Goal: Find specific page/section: Find specific page/section

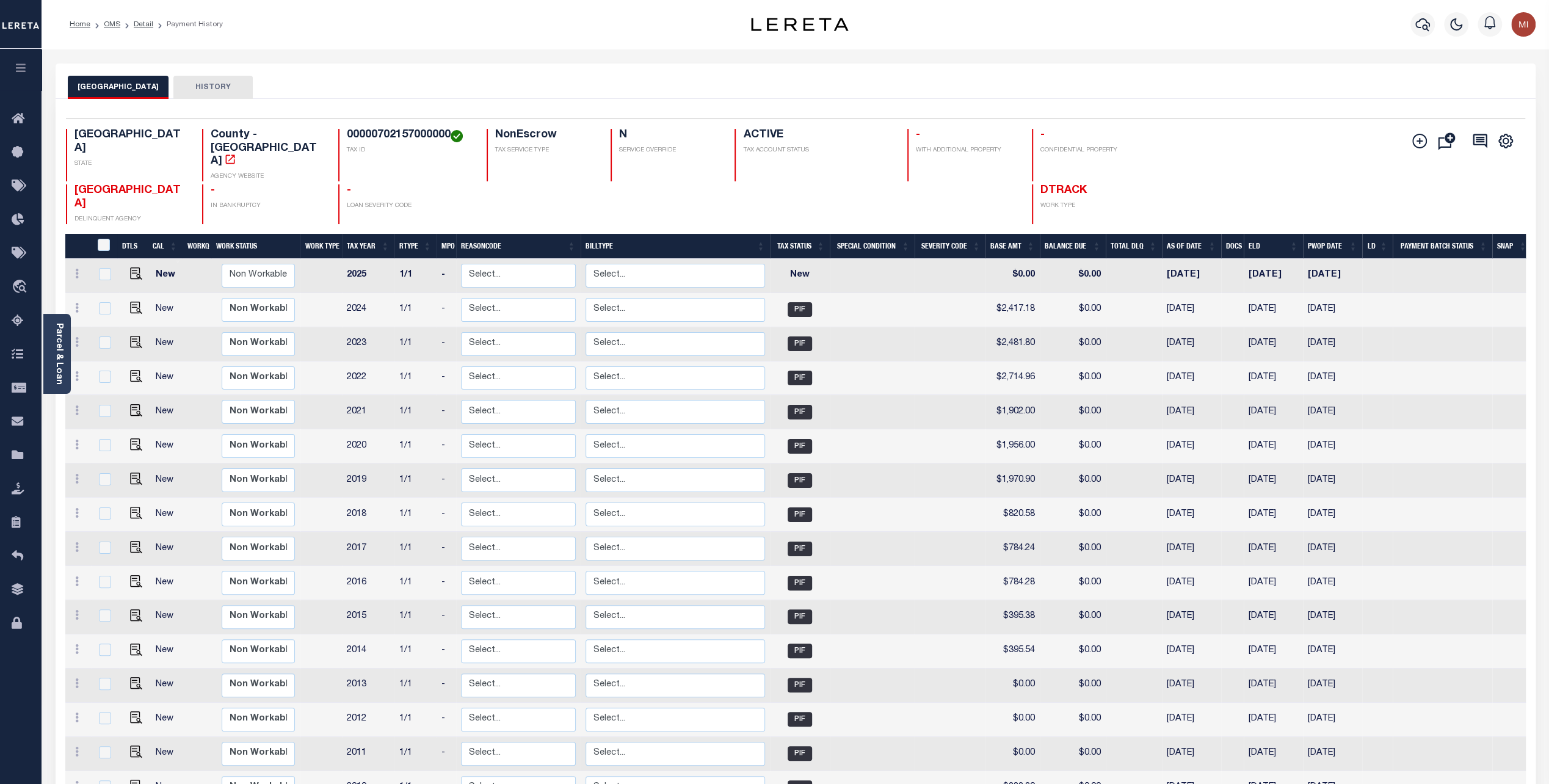
click at [20, 60] on button "button" at bounding box center [21, 70] width 42 height 42
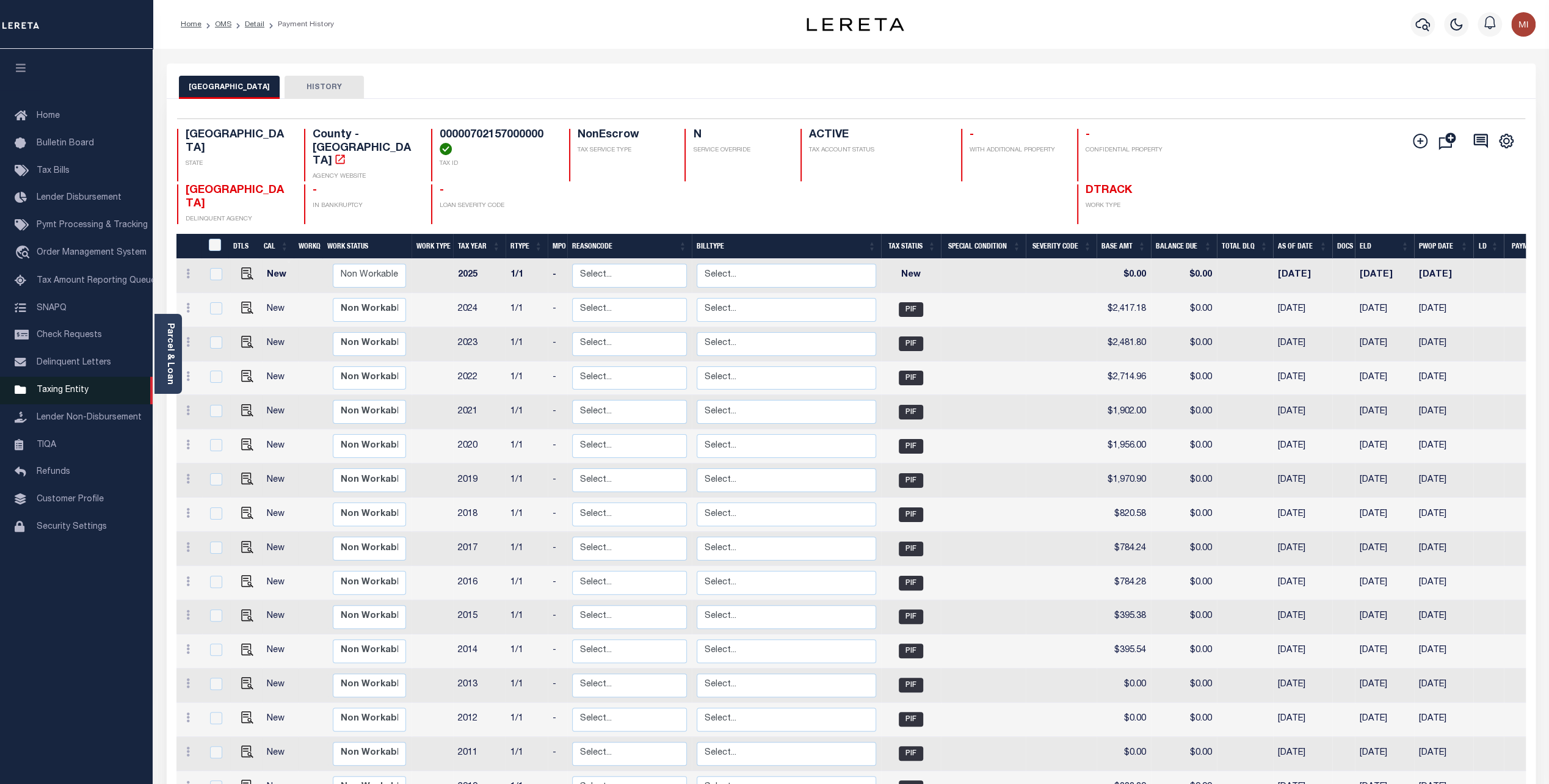
click at [54, 394] on span "Taxing Entity" at bounding box center [63, 390] width 52 height 9
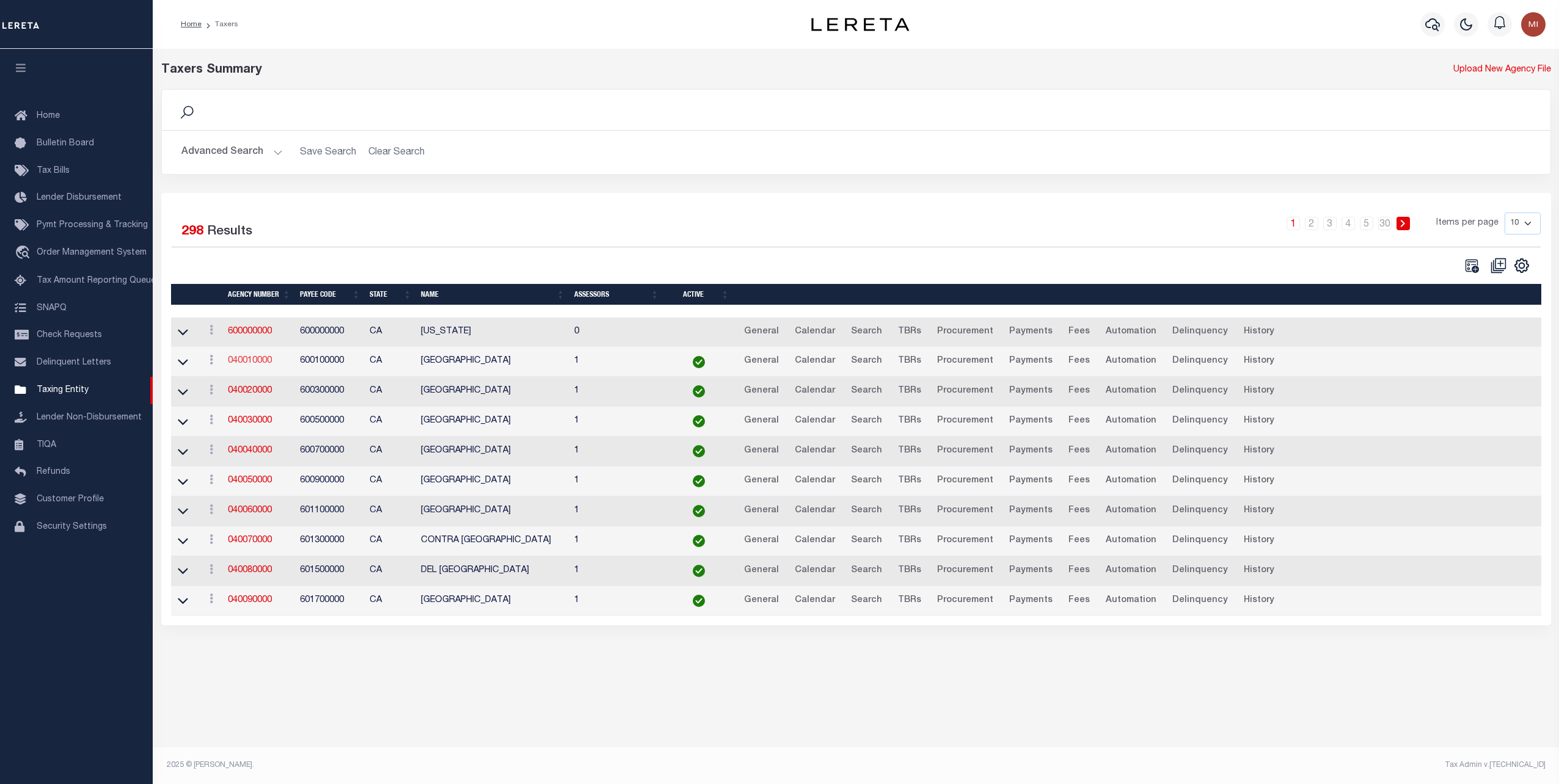
click at [239, 360] on link "040010000" at bounding box center [250, 361] width 44 height 9
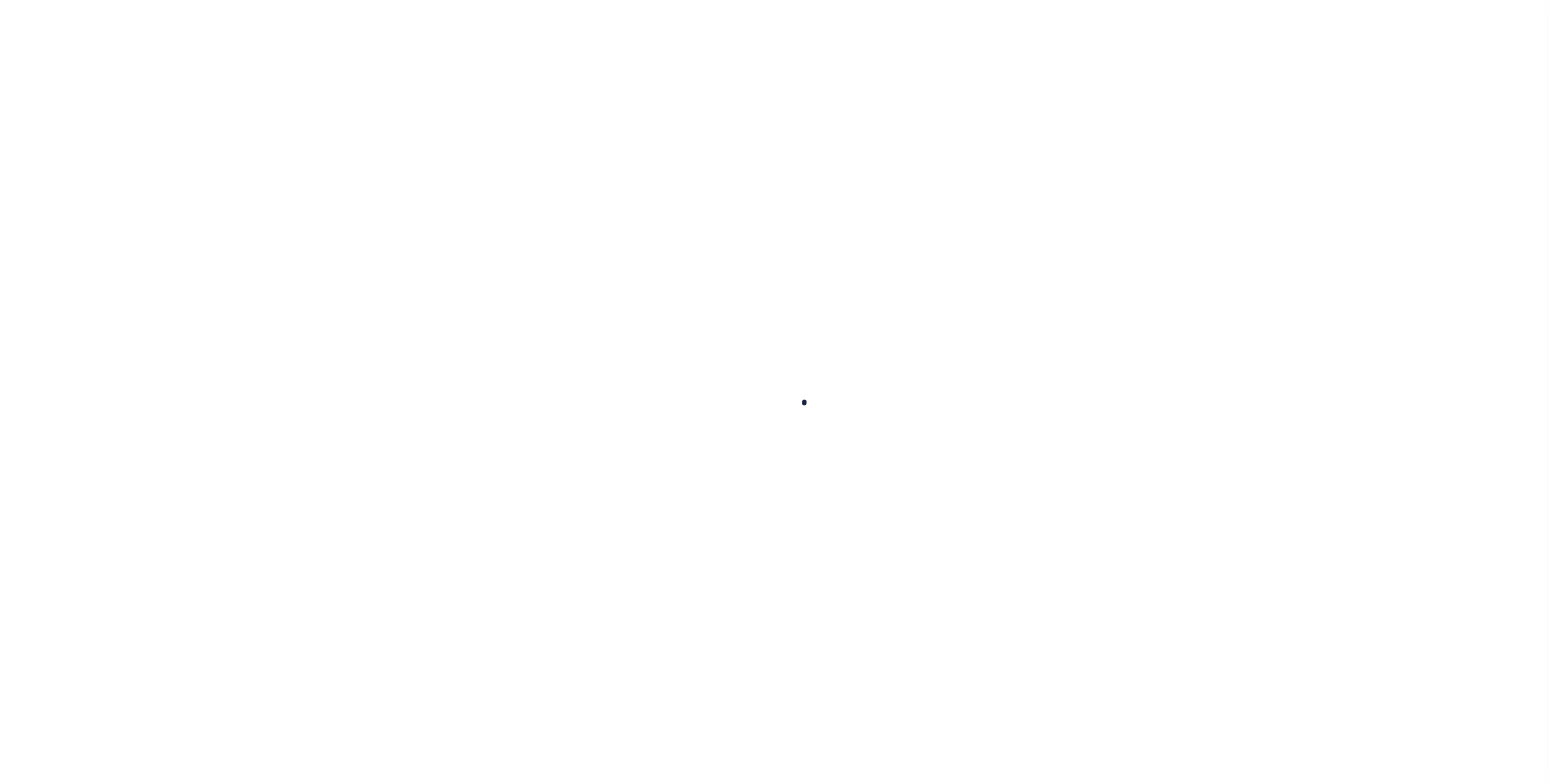
select select
checkbox input "false"
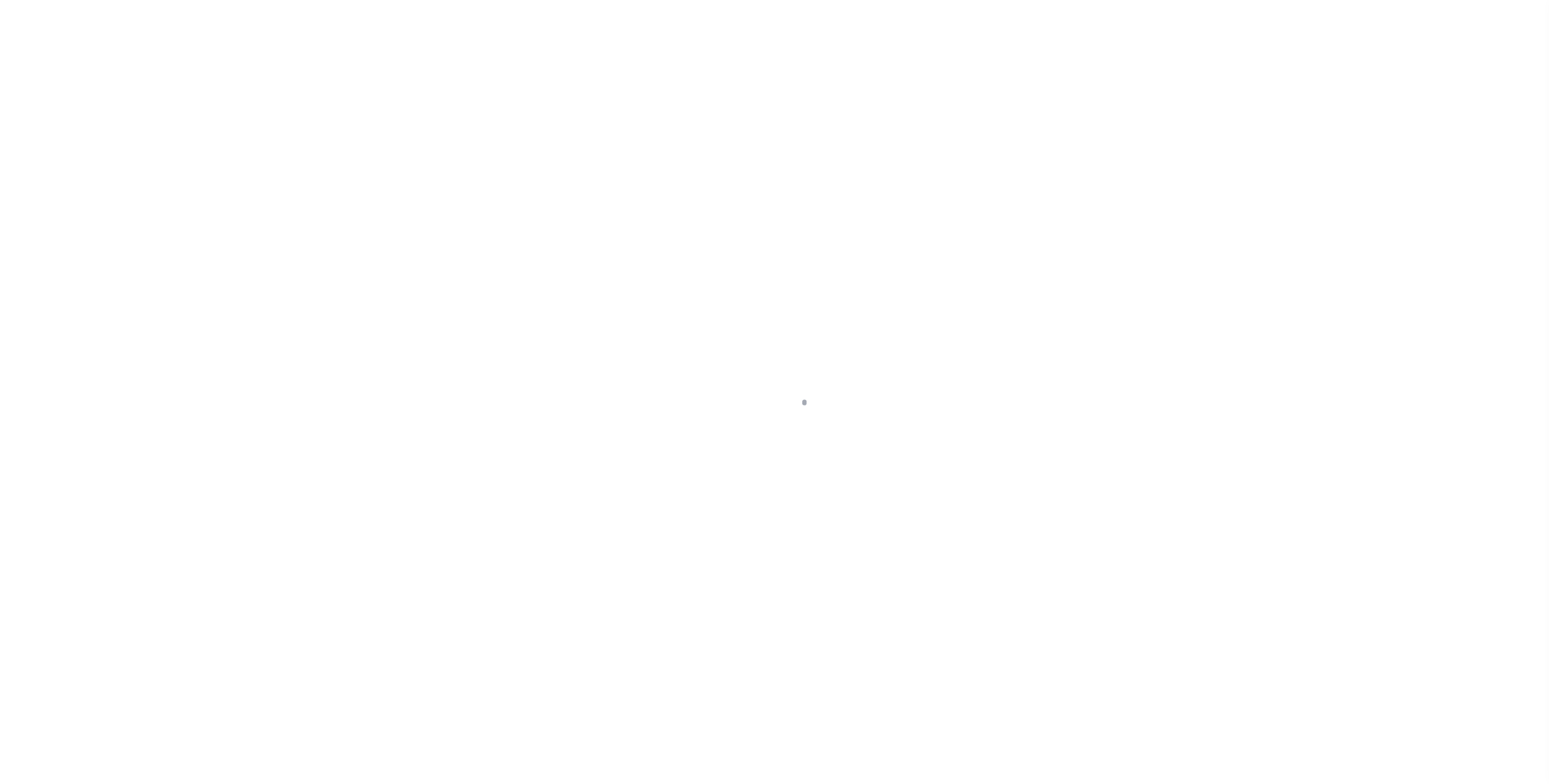
checkbox input "false"
type input "600100000"
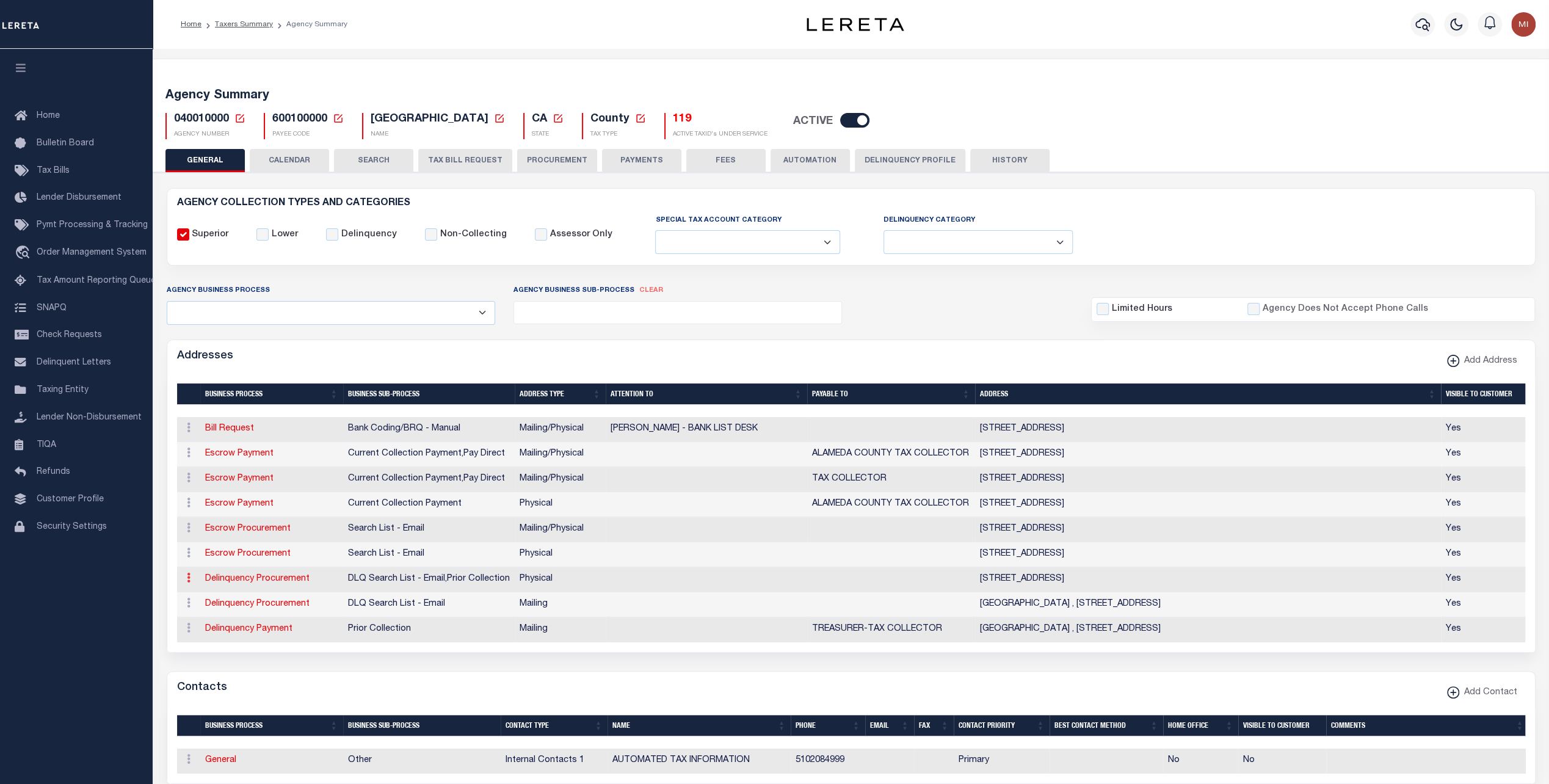
click at [190, 578] on icon at bounding box center [189, 577] width 3 height 10
click at [251, 579] on link "Delinquency Procurement" at bounding box center [258, 579] width 104 height 9
select select "1"
checkbox input "false"
select select
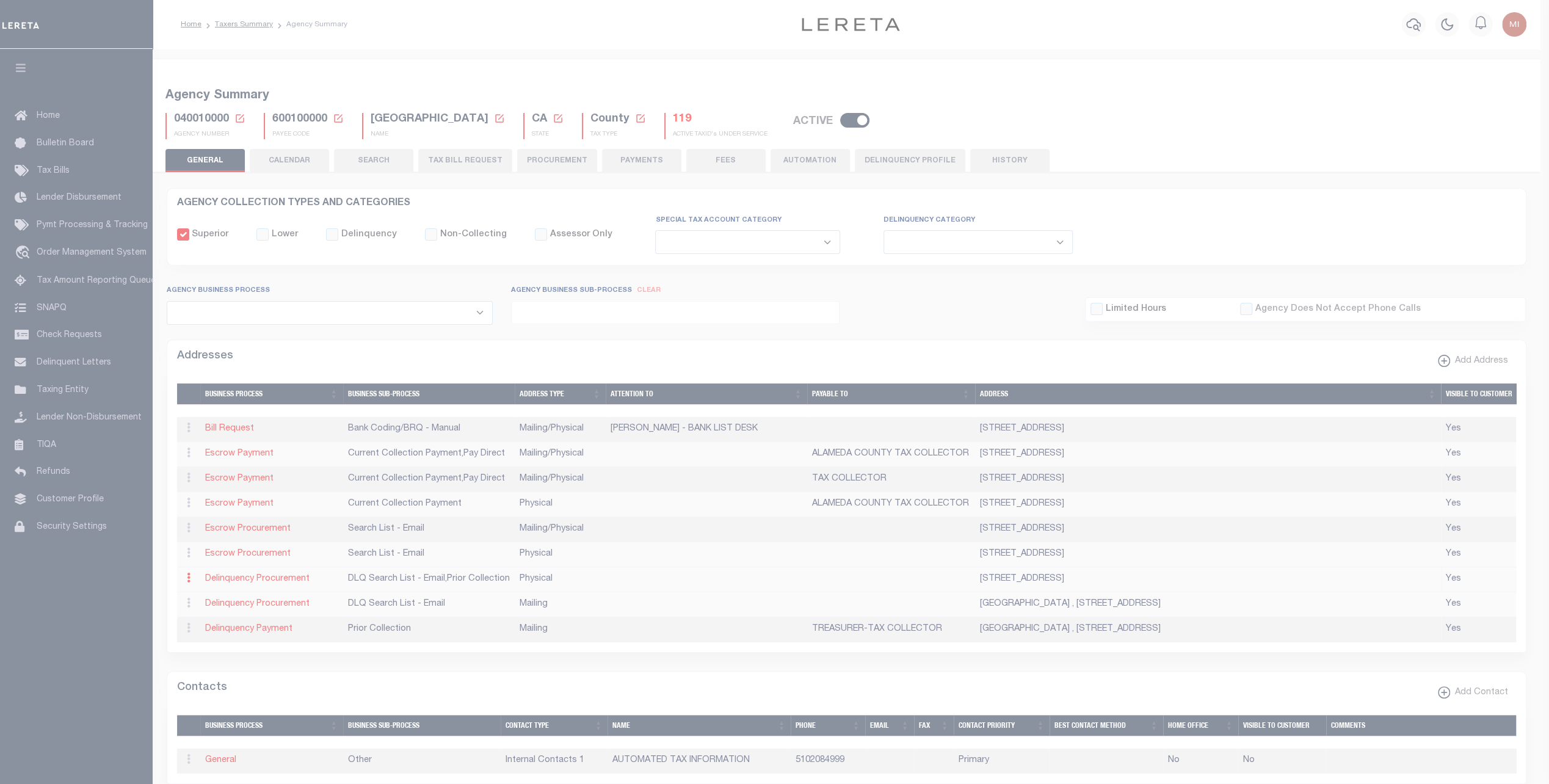
type input "1221 OAK STREET ROOM 131"
type input "OAKLAND"
select select "CA"
type input "94612"
select select "2"
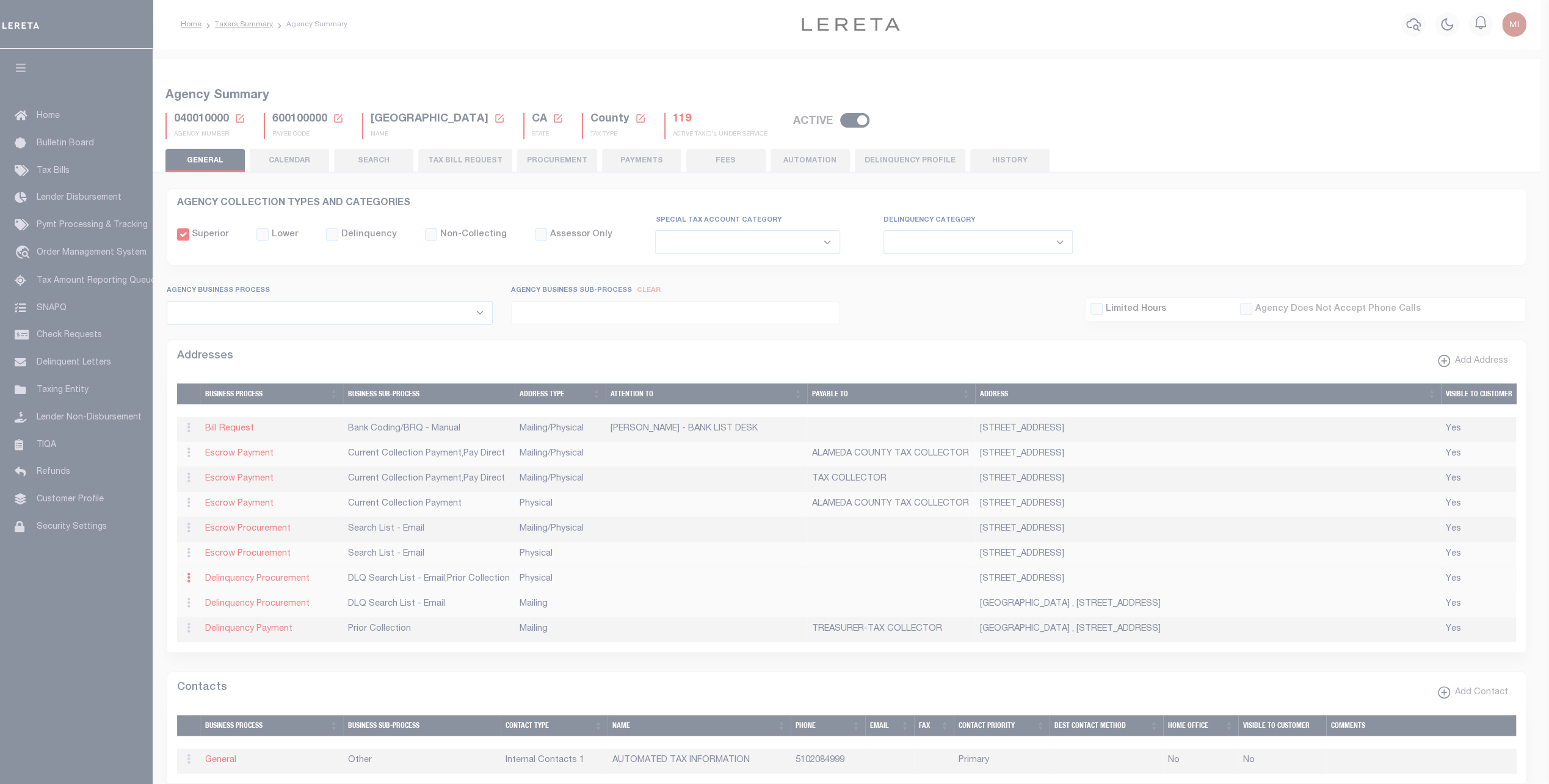
checkbox input "true"
select select "4"
select select "18"
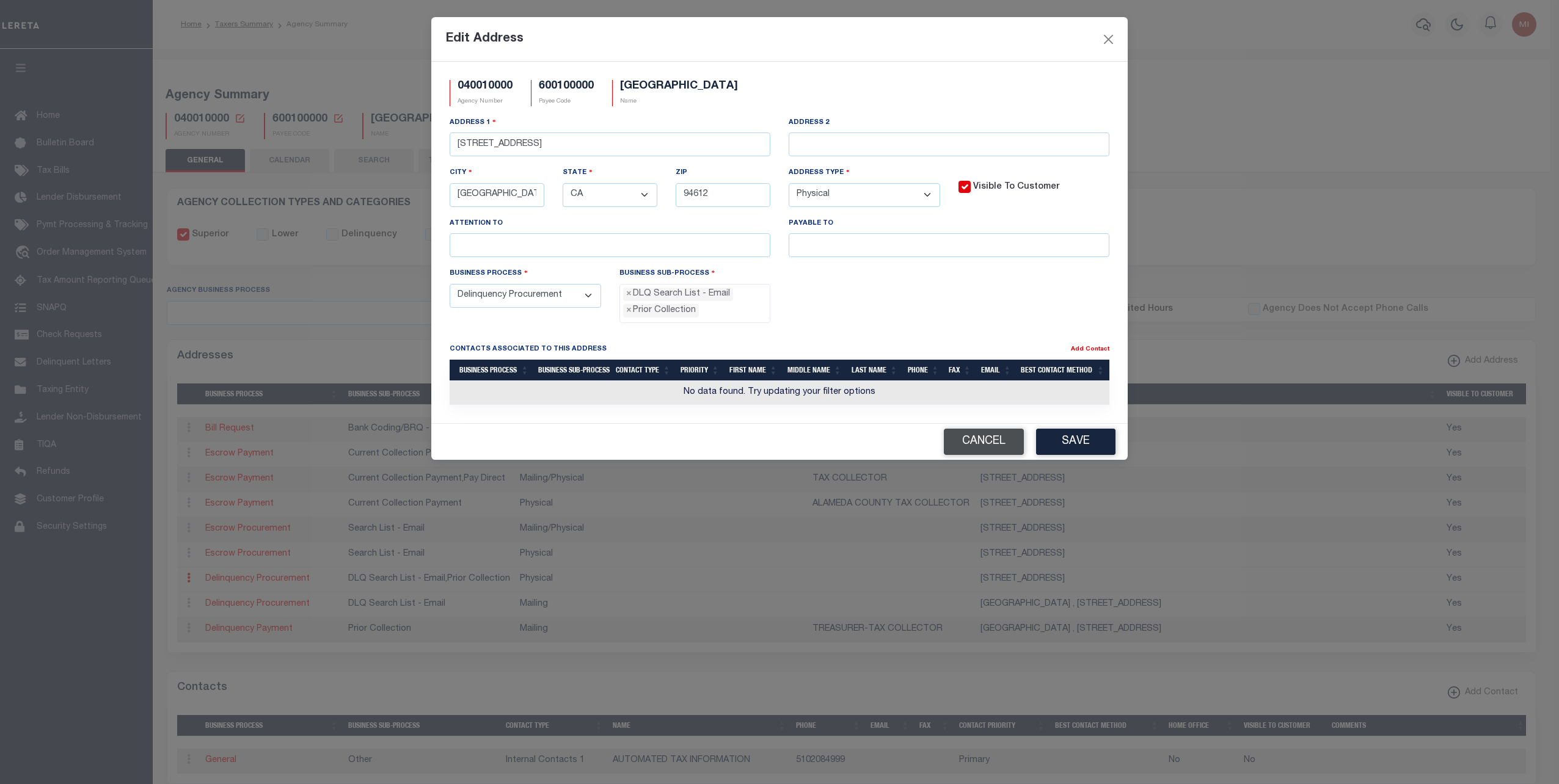
click at [964, 441] on button "Cancel" at bounding box center [984, 442] width 80 height 26
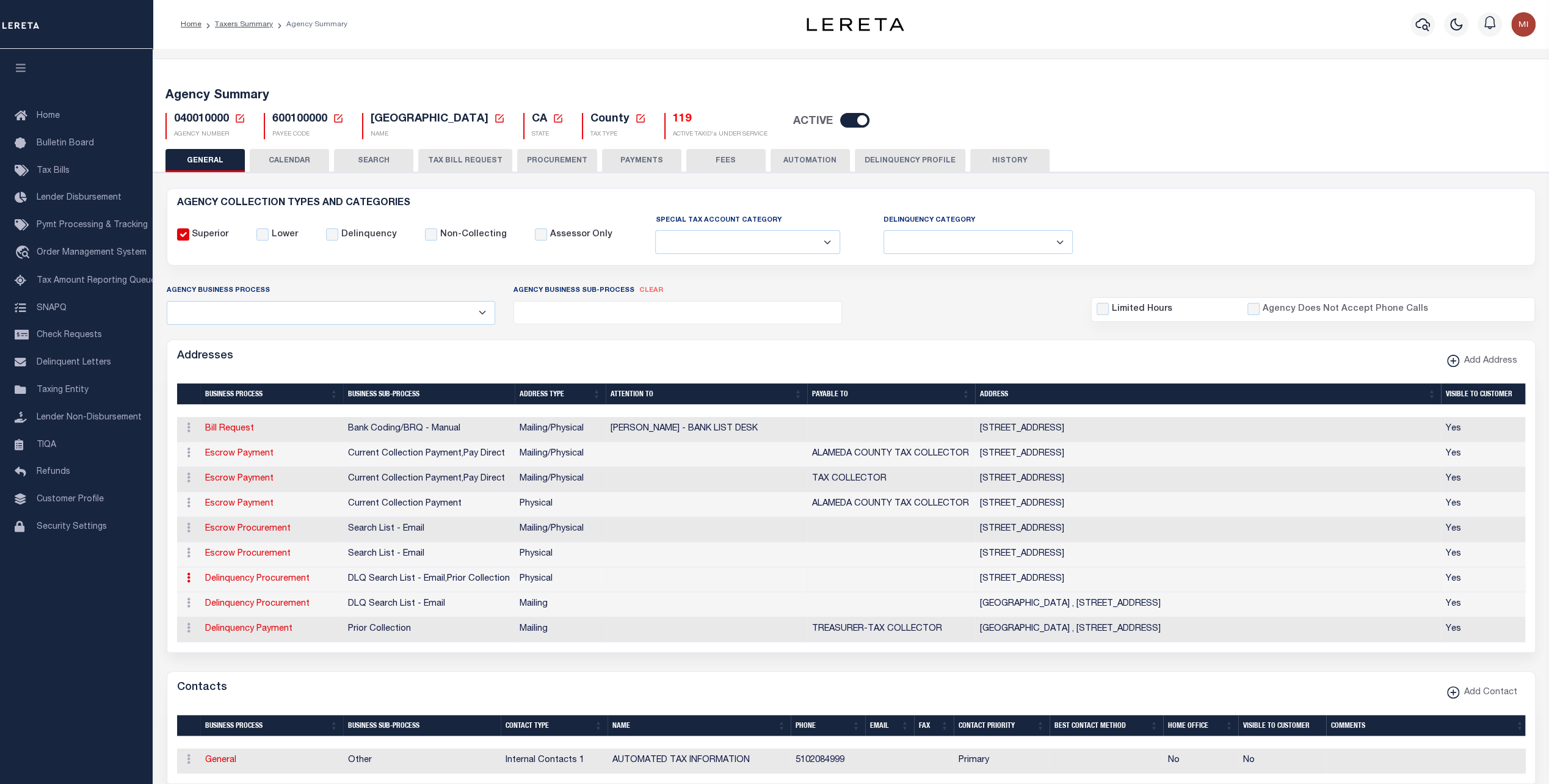
click at [830, 376] on div "1 Selected 9 Results Items per page" at bounding box center [851, 513] width 1368 height 278
click at [188, 449] on icon at bounding box center [189, 452] width 3 height 10
click at [412, 354] on div "Addresses Add Address" at bounding box center [851, 357] width 1368 height 34
click at [902, 164] on button "Delinquency Profile" at bounding box center [909, 160] width 111 height 23
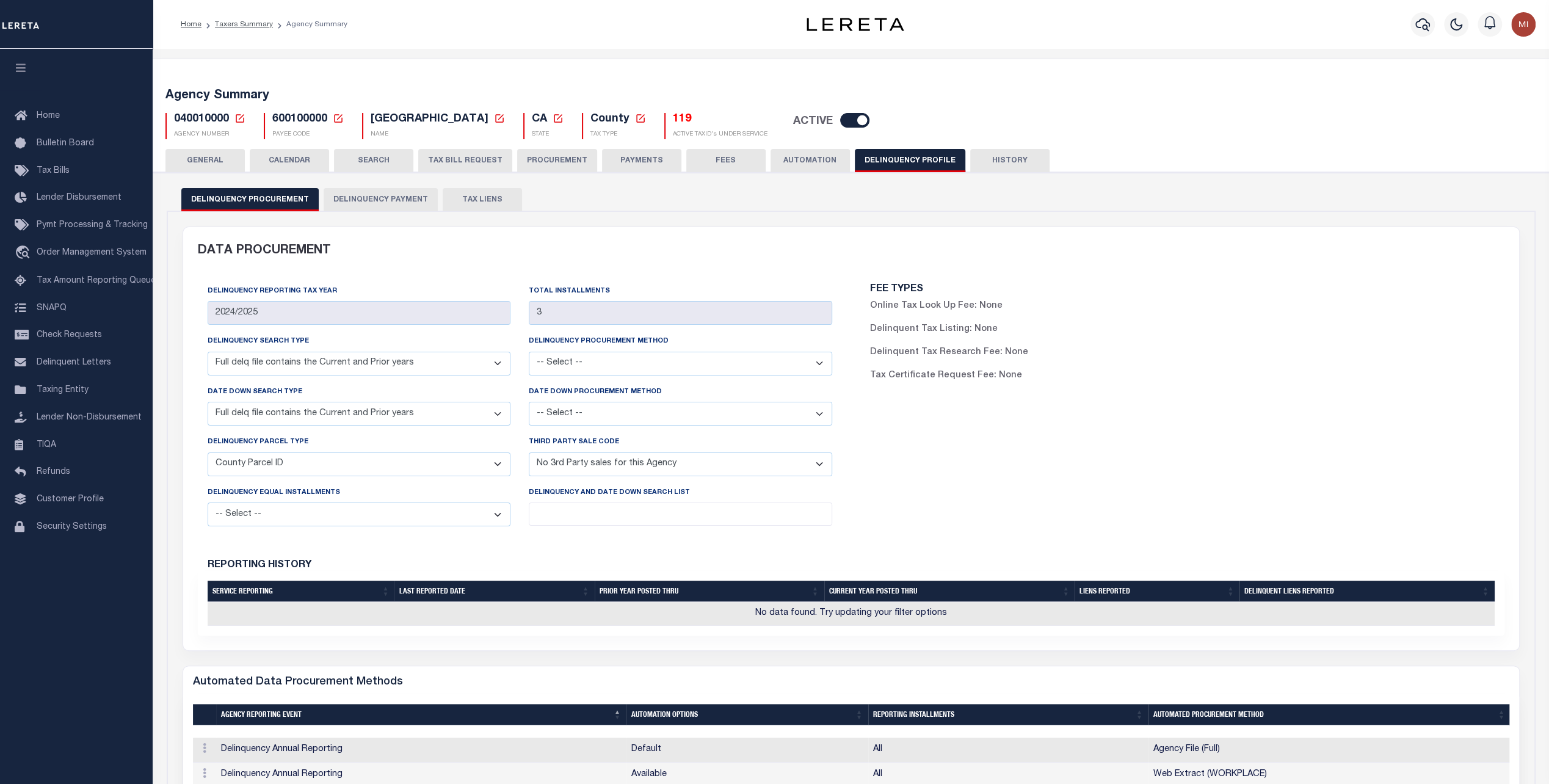
click at [212, 164] on button "GENERAL" at bounding box center [205, 160] width 79 height 23
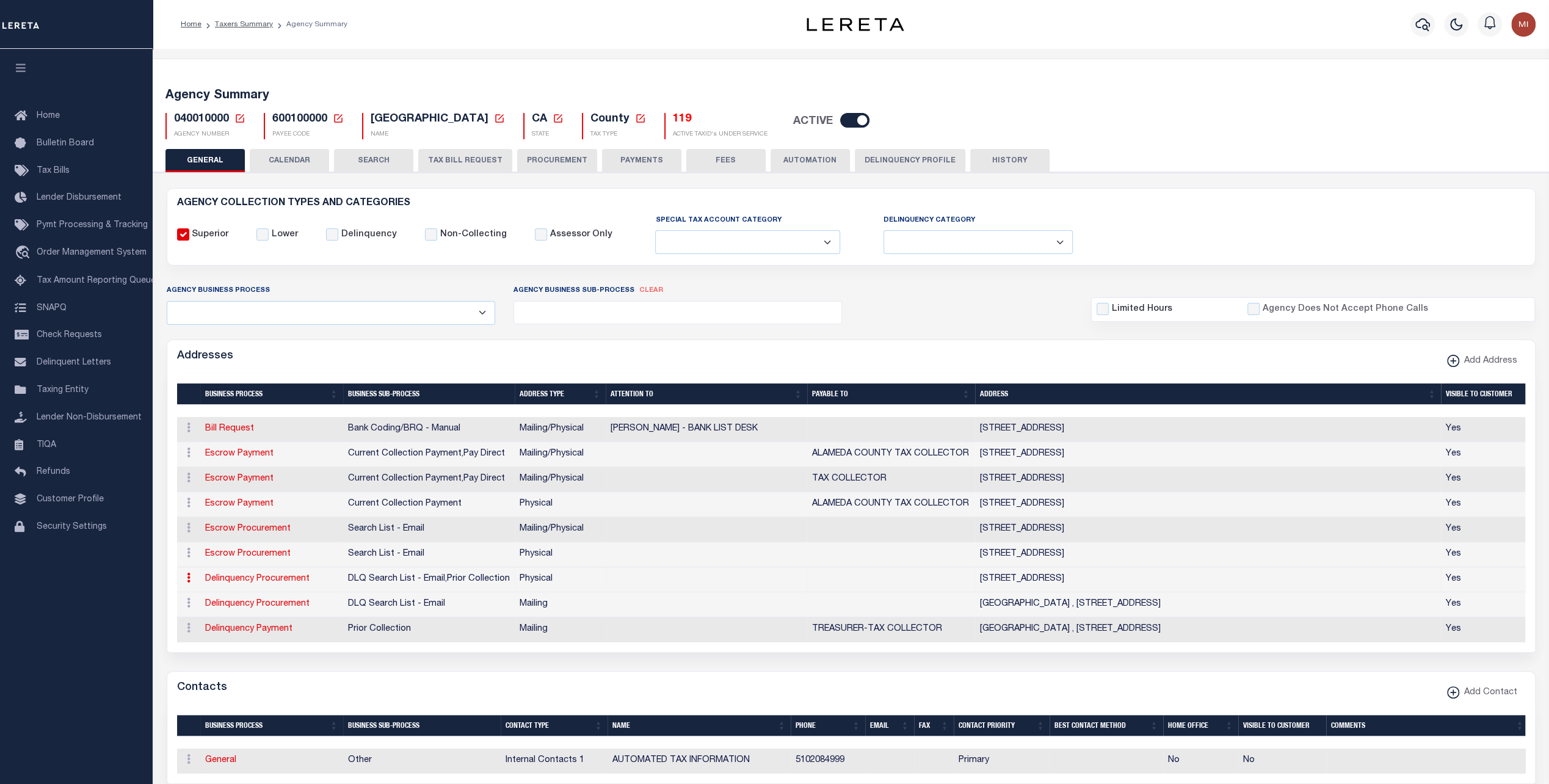
click at [448, 314] on select "All Automation Bill Request Delinquency Payment Delinquency Procurement Escrow …" at bounding box center [332, 312] width 329 height 23
select select "5"
click at [167, 301] on select "All Automation Bill Request Delinquency Payment Delinquency Procurement Escrow …" at bounding box center [332, 312] width 329 height 23
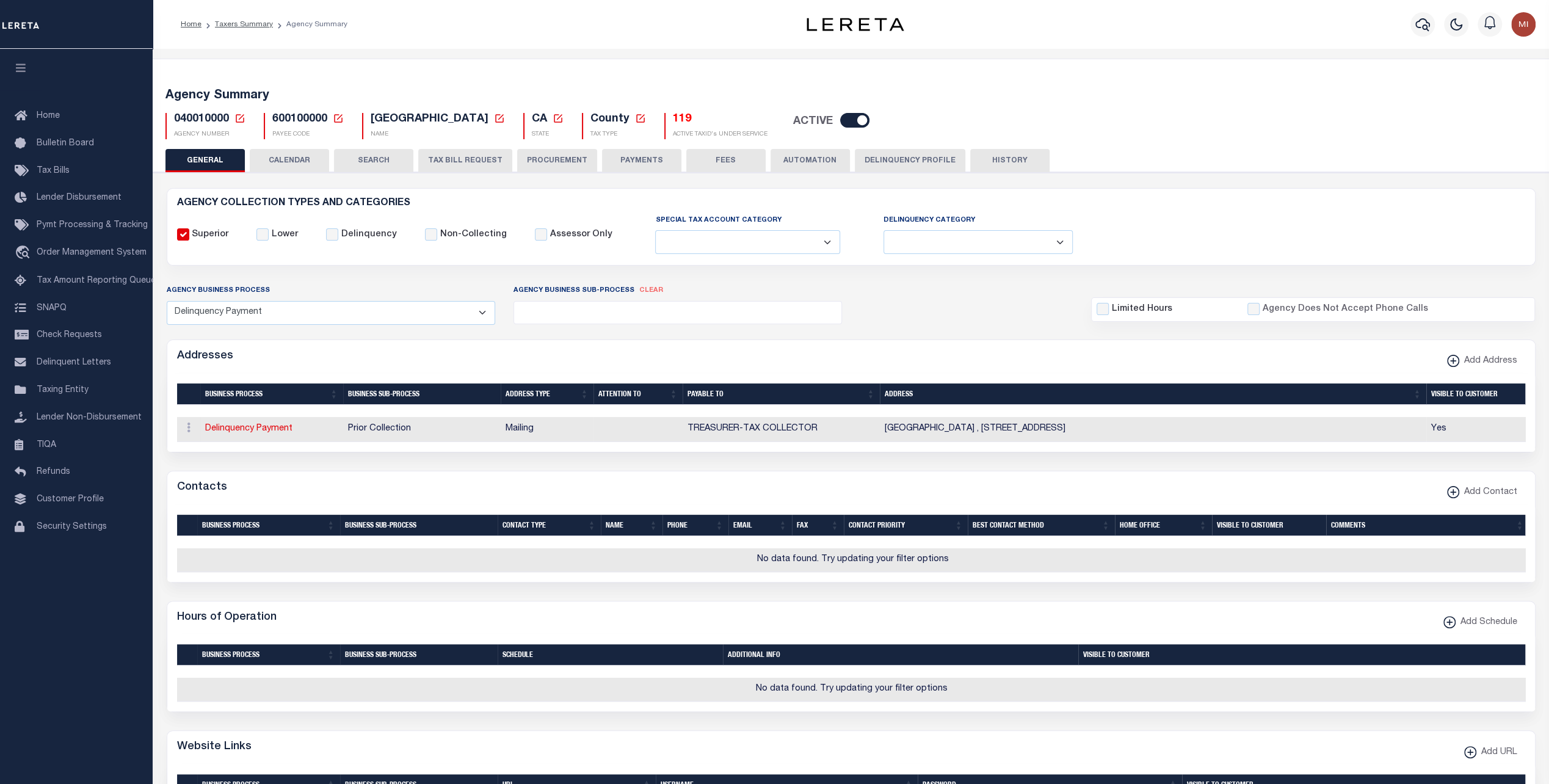
click at [454, 310] on select "All Automation Bill Request Delinquency Payment Delinquency Procurement Escrow …" at bounding box center [332, 312] width 329 height 23
click at [454, 312] on select "All Automation Bill Request Delinquency Payment Delinquency Procurement Escrow …" at bounding box center [332, 312] width 329 height 23
click at [232, 27] on link "Taxers Summary" at bounding box center [244, 24] width 58 height 7
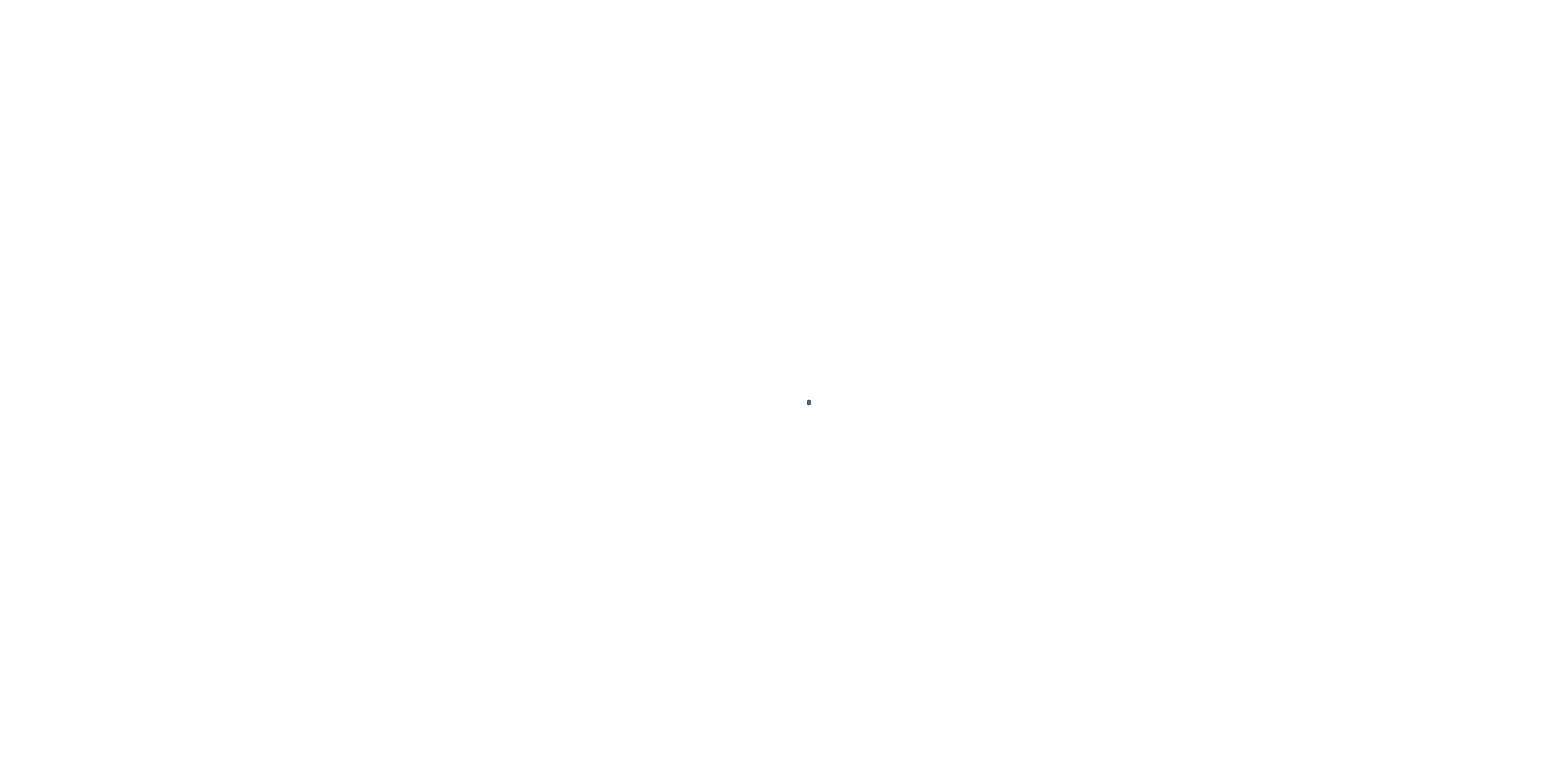
select select "CA"
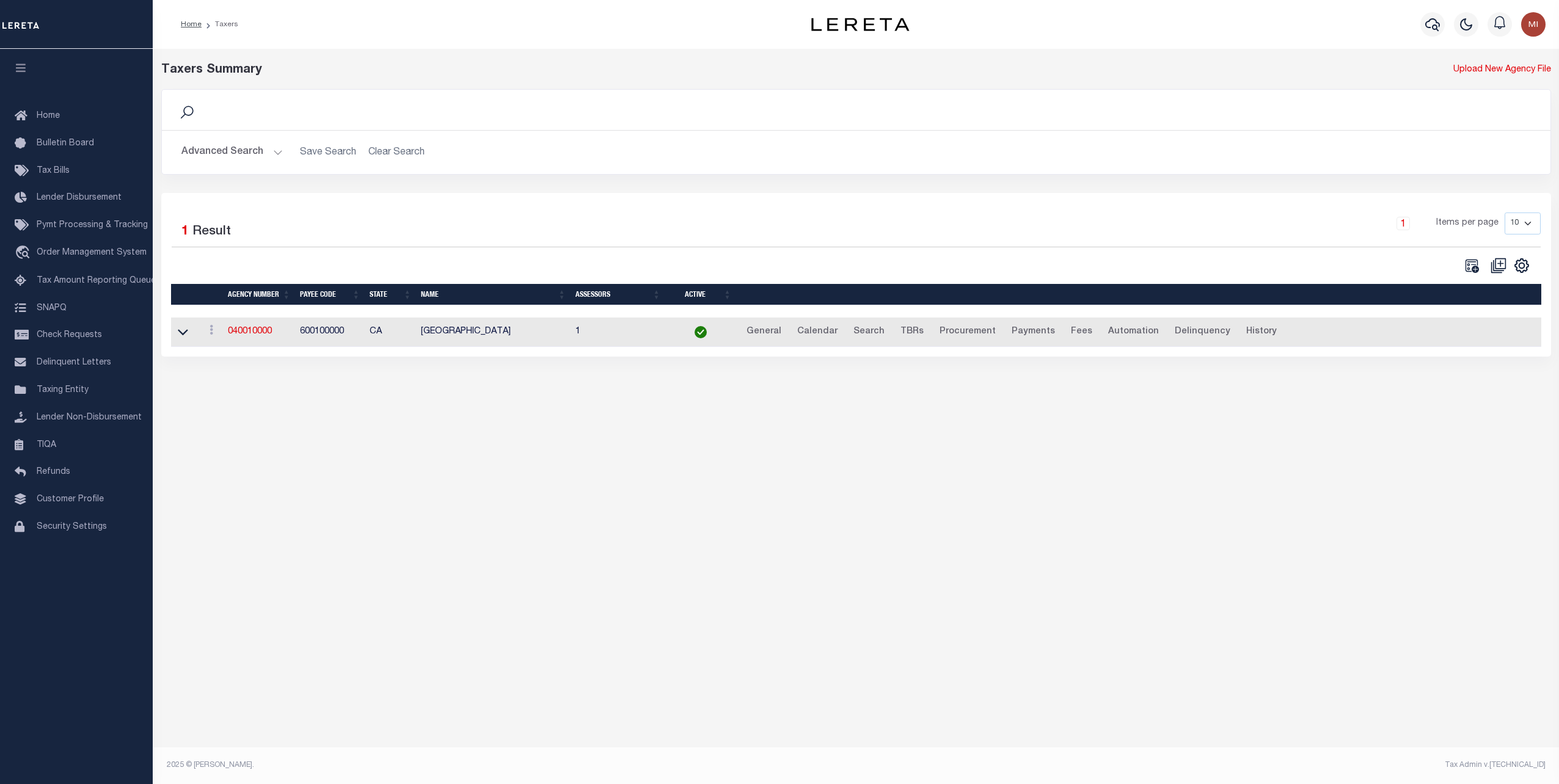
click at [259, 158] on button "Advanced Search" at bounding box center [232, 151] width 101 height 23
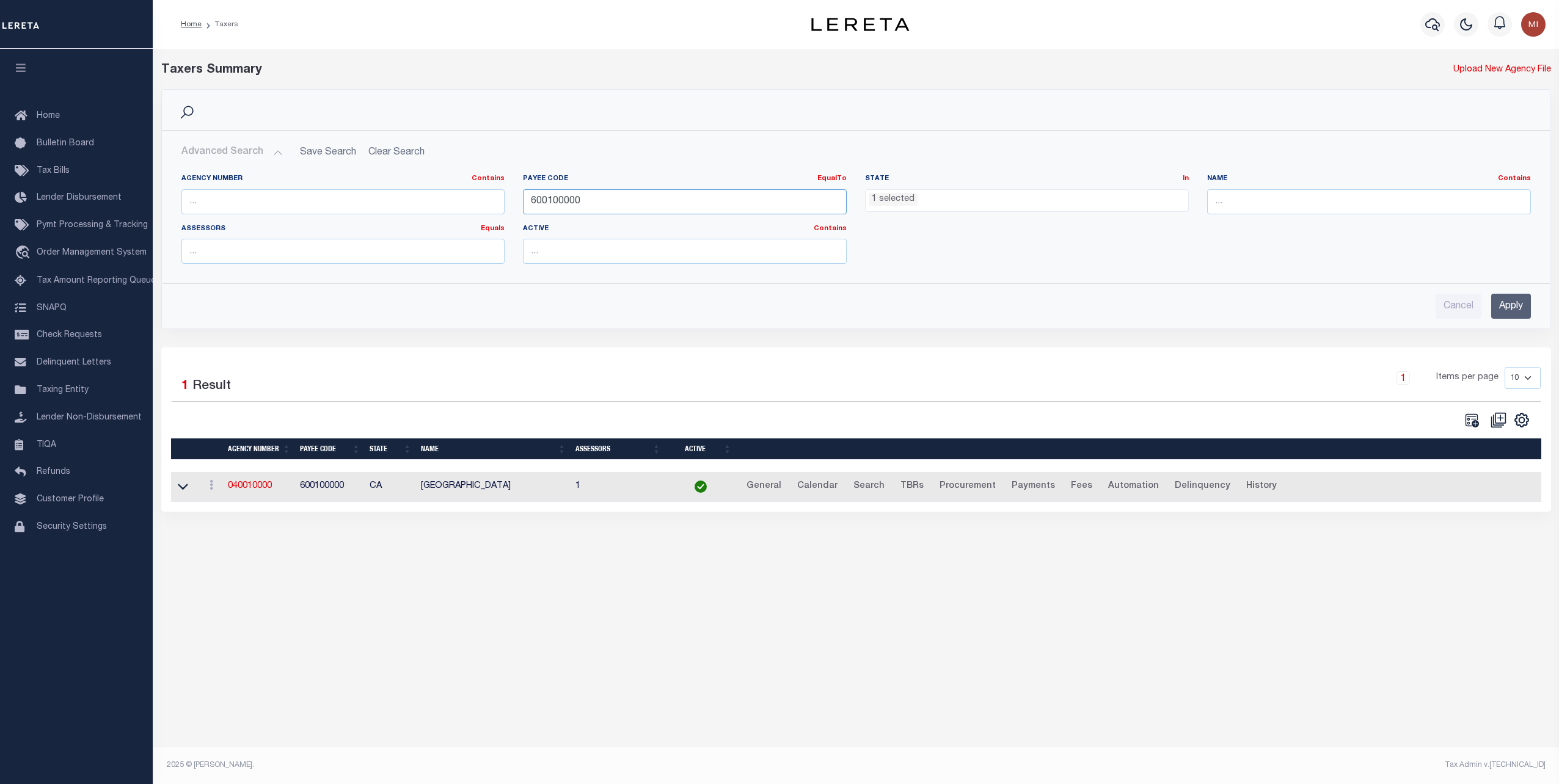
drag, startPoint x: 570, startPoint y: 205, endPoint x: 806, endPoint y: 264, distance: 243.3
click at [494, 205] on div "Agency Number Contains Contains Is Payee Code EqualTo Equals Is Not Equal To Is…" at bounding box center [856, 224] width 1367 height 99
paste input "13015"
drag, startPoint x: 1509, startPoint y: 304, endPoint x: 982, endPoint y: 405, distance: 536.6
click at [1509, 304] on input "Apply" at bounding box center [1511, 306] width 40 height 25
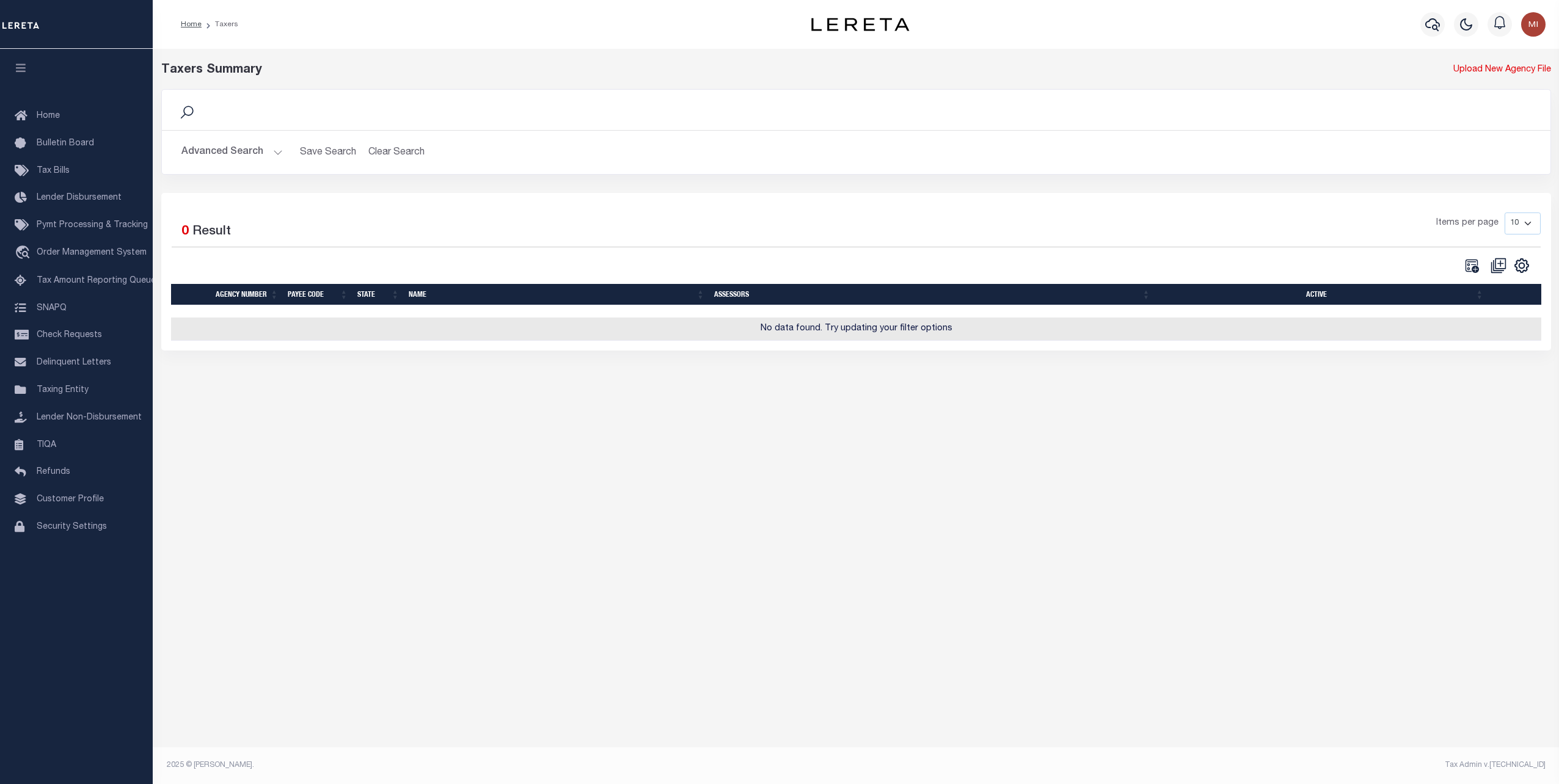
click at [270, 148] on button "Advanced Search" at bounding box center [232, 151] width 101 height 23
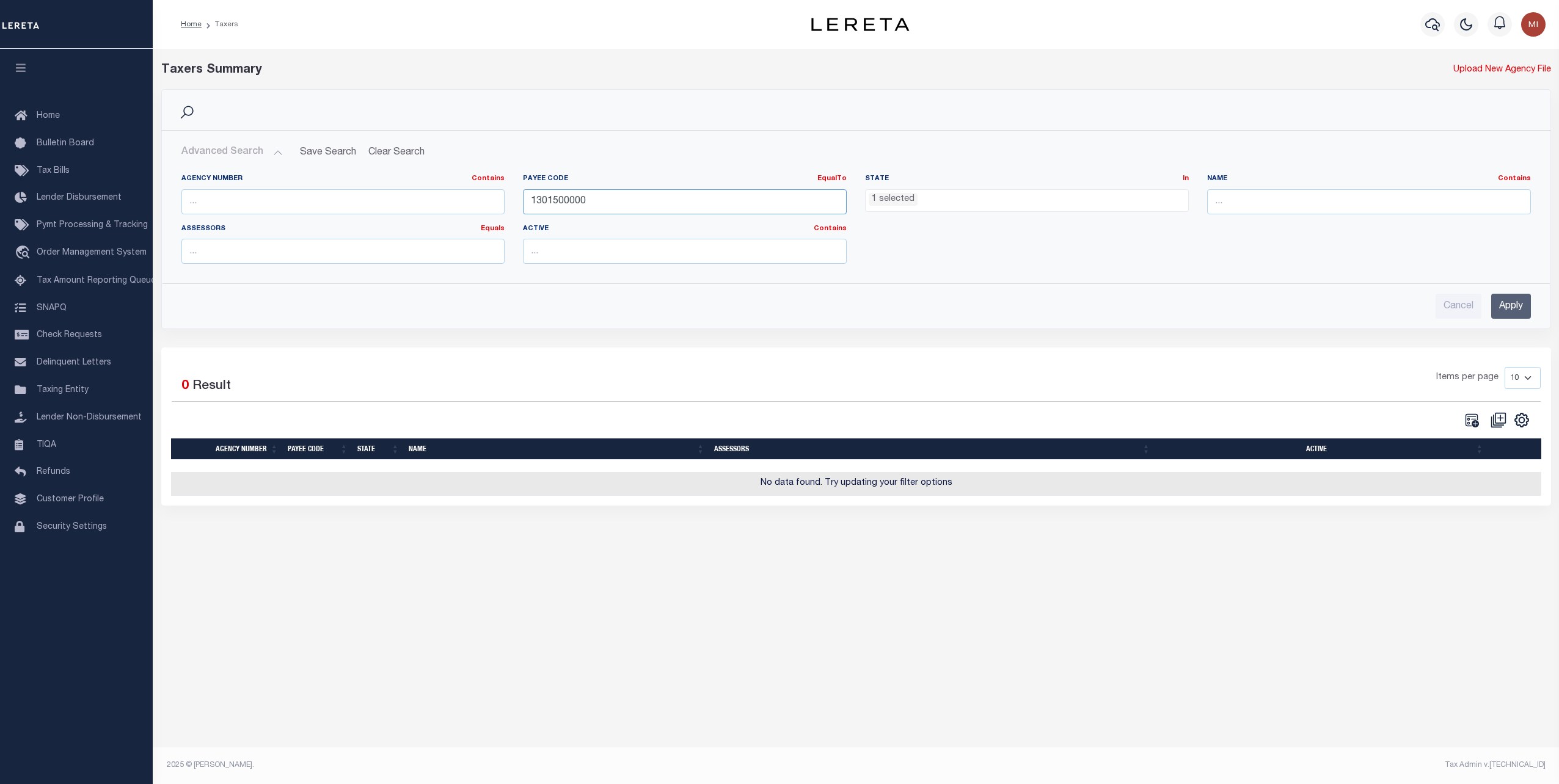
drag, startPoint x: 596, startPoint y: 204, endPoint x: 507, endPoint y: 201, distance: 89.1
click at [507, 201] on div "Agency Number Contains Contains Is Payee Code EqualTo Equals Is Not Equal To Is…" at bounding box center [856, 224] width 1367 height 99
paste input "700521"
drag, startPoint x: 1505, startPoint y: 305, endPoint x: 1256, endPoint y: 364, distance: 255.9
click at [1505, 305] on input "Apply" at bounding box center [1511, 306] width 40 height 25
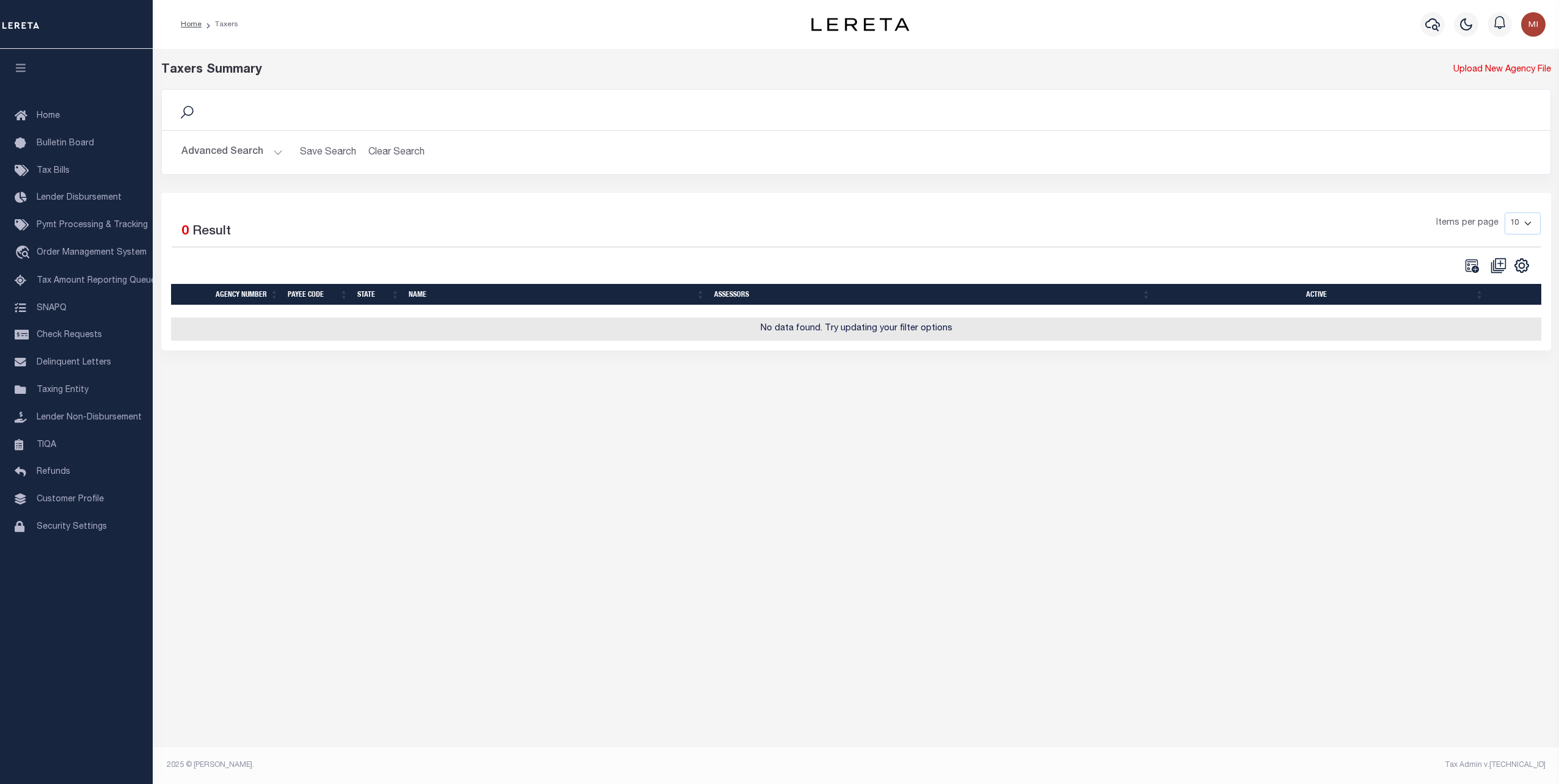
click at [225, 160] on button "Advanced Search" at bounding box center [232, 151] width 101 height 23
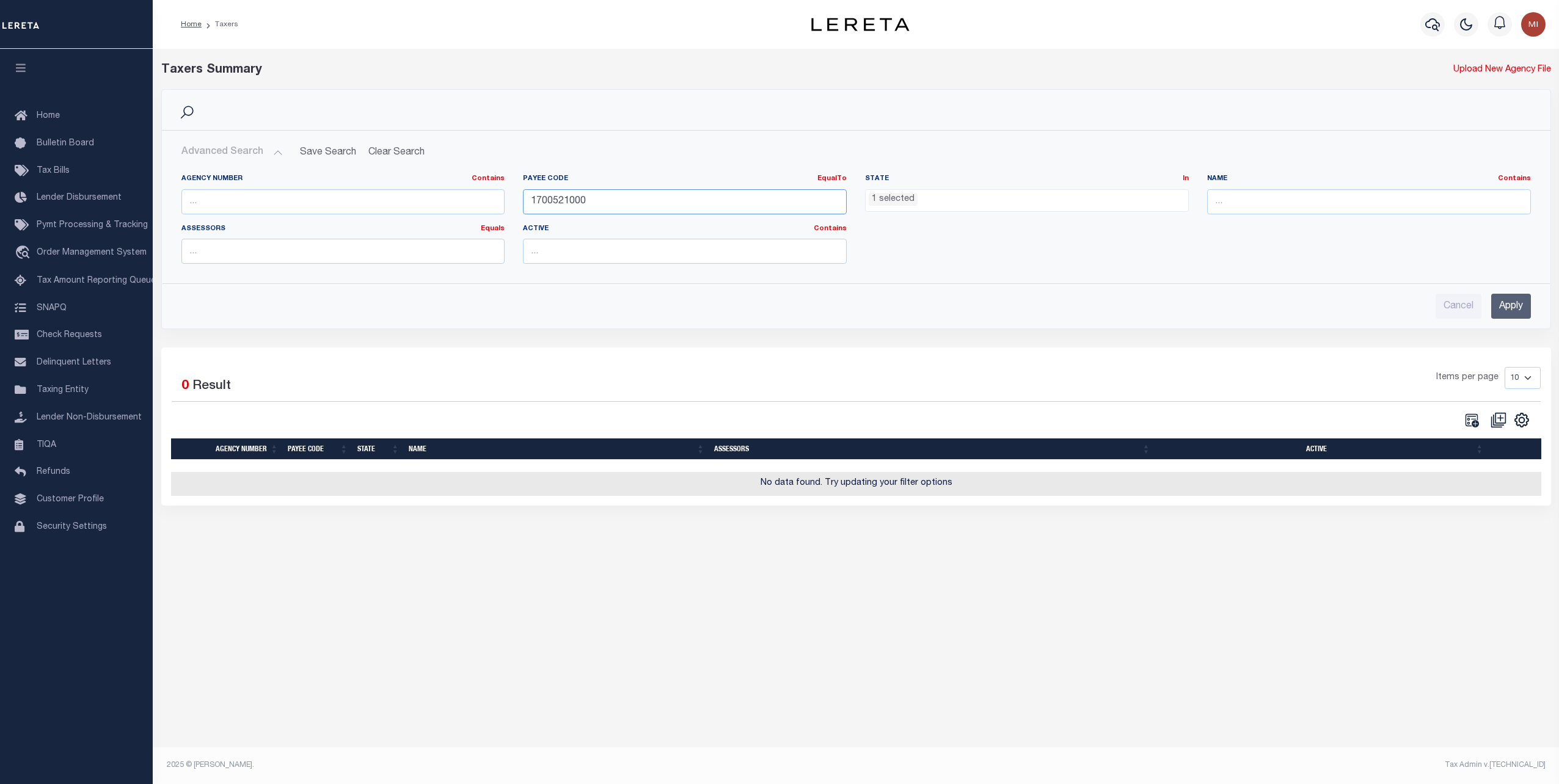
drag, startPoint x: 620, startPoint y: 204, endPoint x: 443, endPoint y: 196, distance: 177.2
click at [443, 196] on div "Agency Number Contains Contains Is Payee Code EqualTo Equals Is Not Equal To Is…" at bounding box center [856, 224] width 1367 height 99
paste input "21111"
type input "2111121000"
click at [1513, 296] on input "Apply" at bounding box center [1511, 306] width 40 height 25
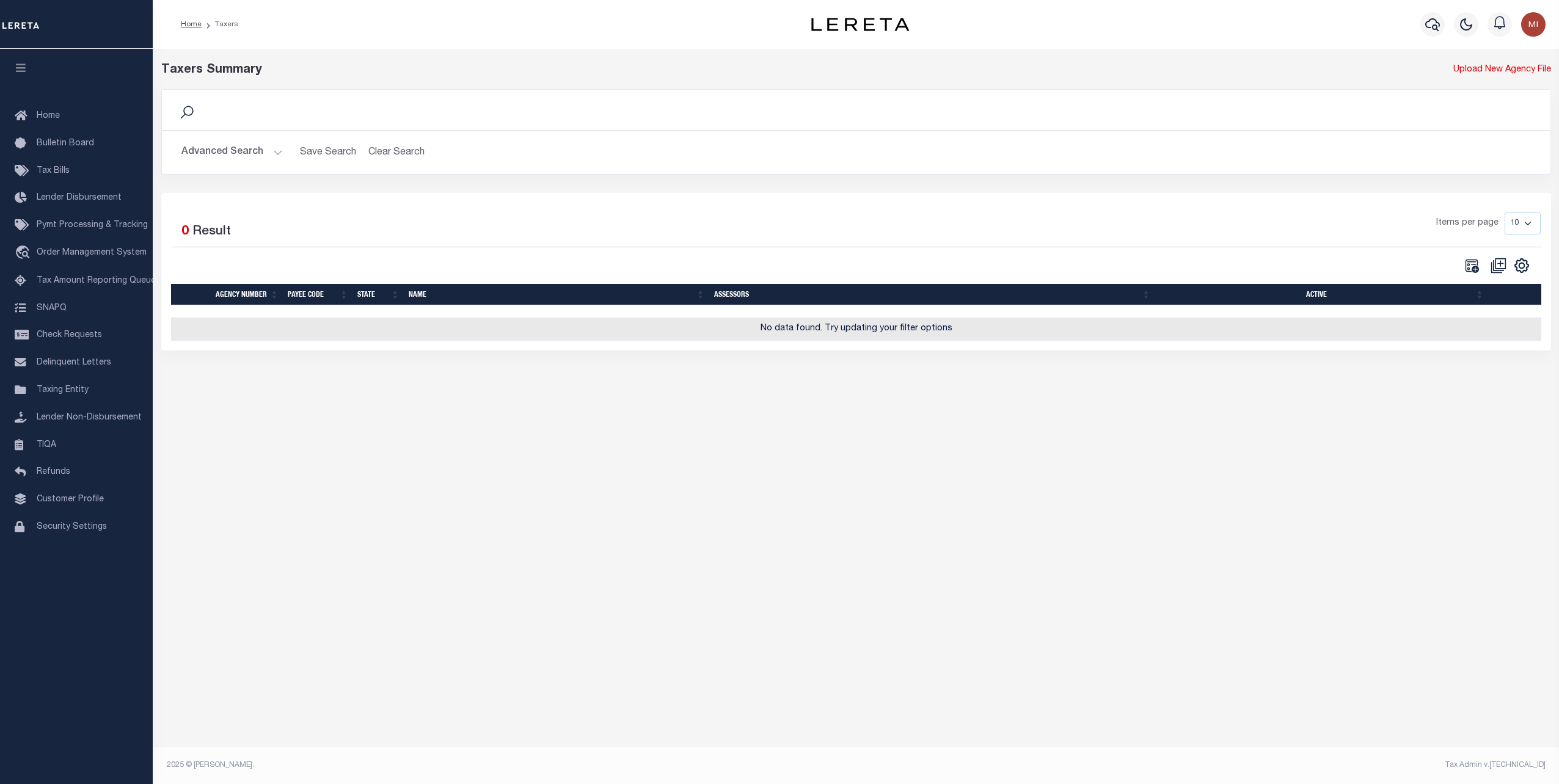
click at [271, 153] on button "Advanced Search" at bounding box center [232, 151] width 101 height 23
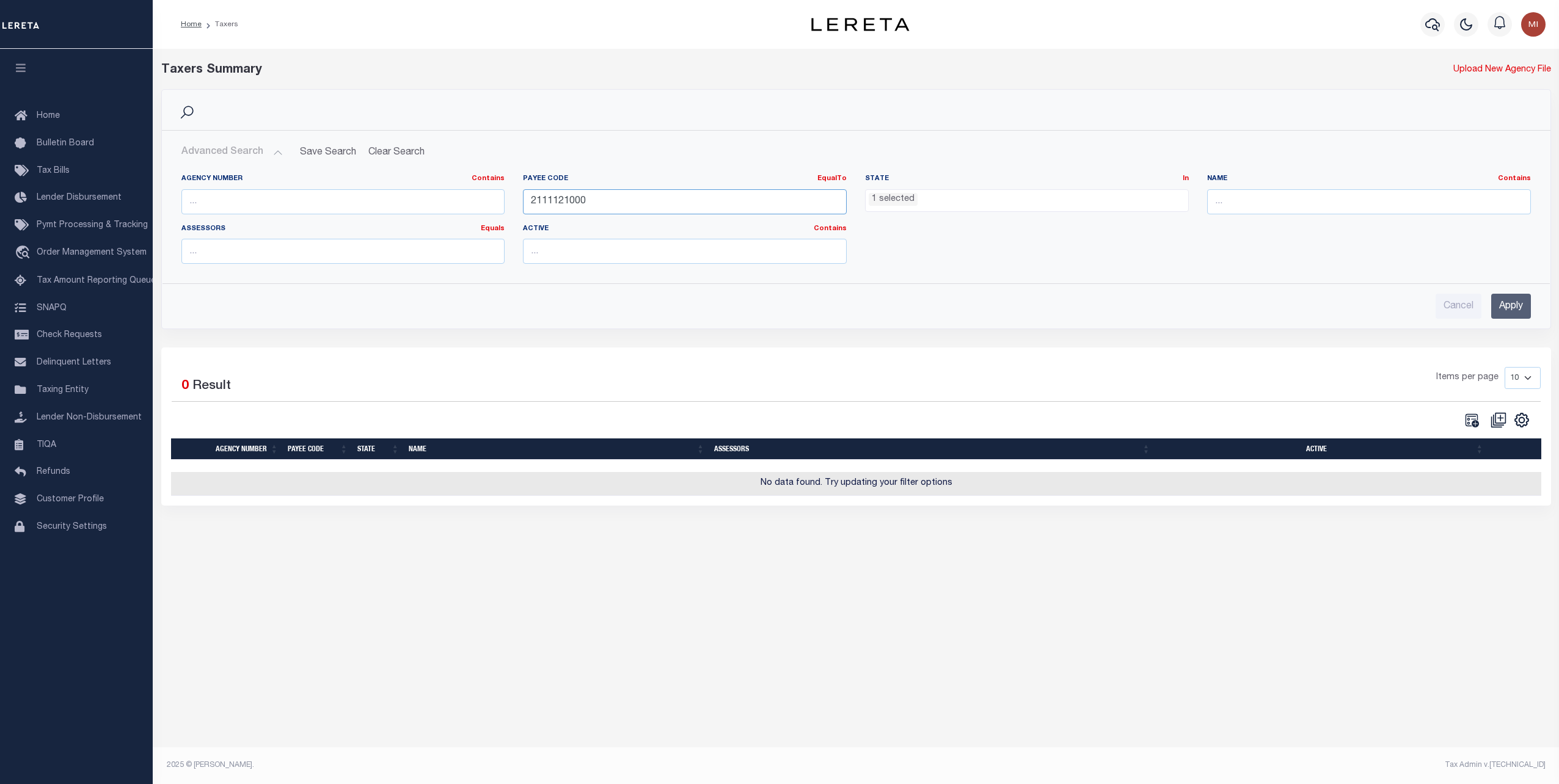
drag, startPoint x: 650, startPoint y: 204, endPoint x: 461, endPoint y: 204, distance: 189.0
click at [461, 204] on div "Agency Number Contains Contains Is Payee Code EqualTo Equals Is Not Equal To Is…" at bounding box center [856, 224] width 1367 height 99
click at [1511, 304] on input "Apply" at bounding box center [1511, 306] width 40 height 25
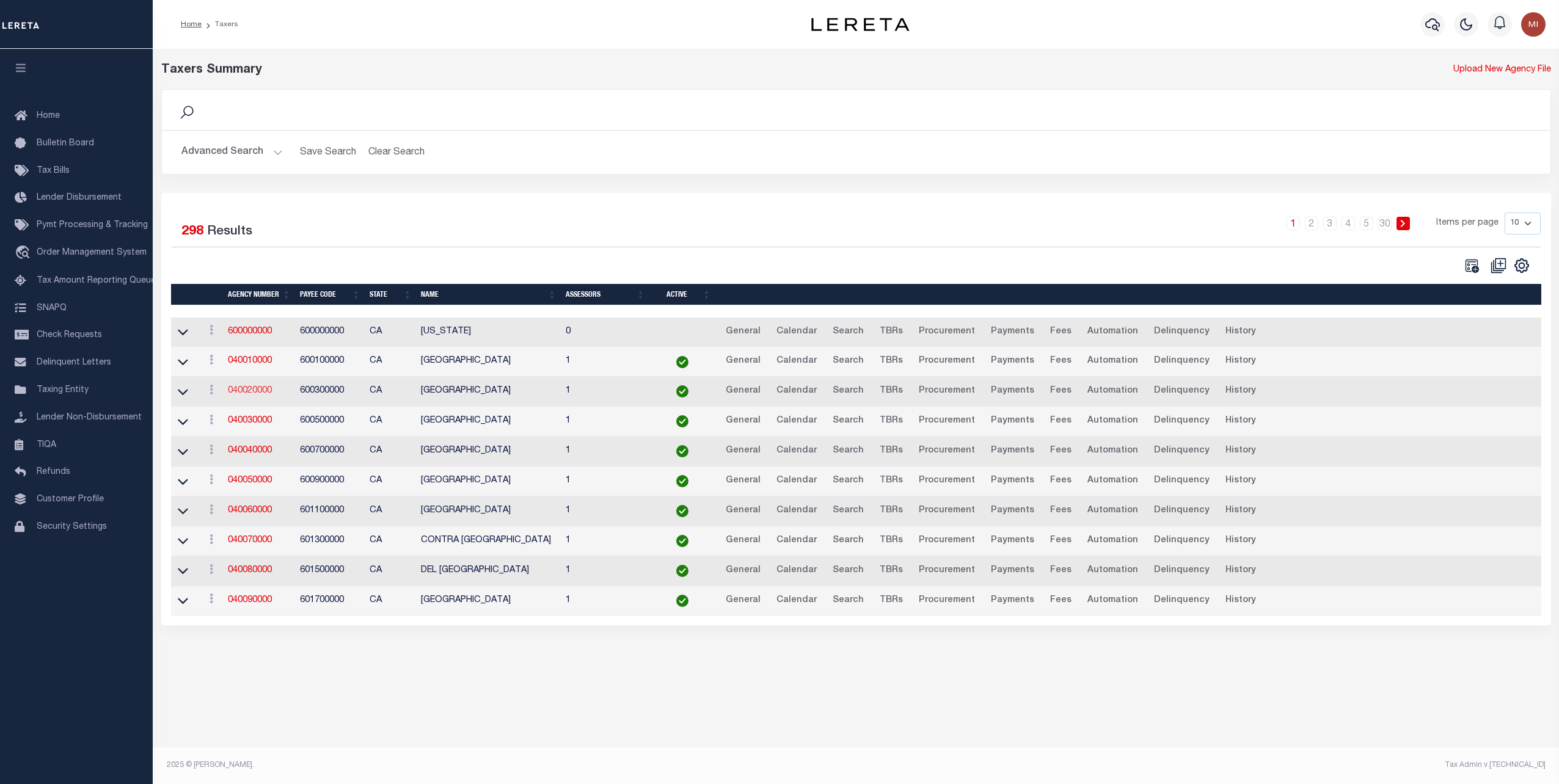
click at [246, 390] on link "040020000" at bounding box center [250, 391] width 44 height 9
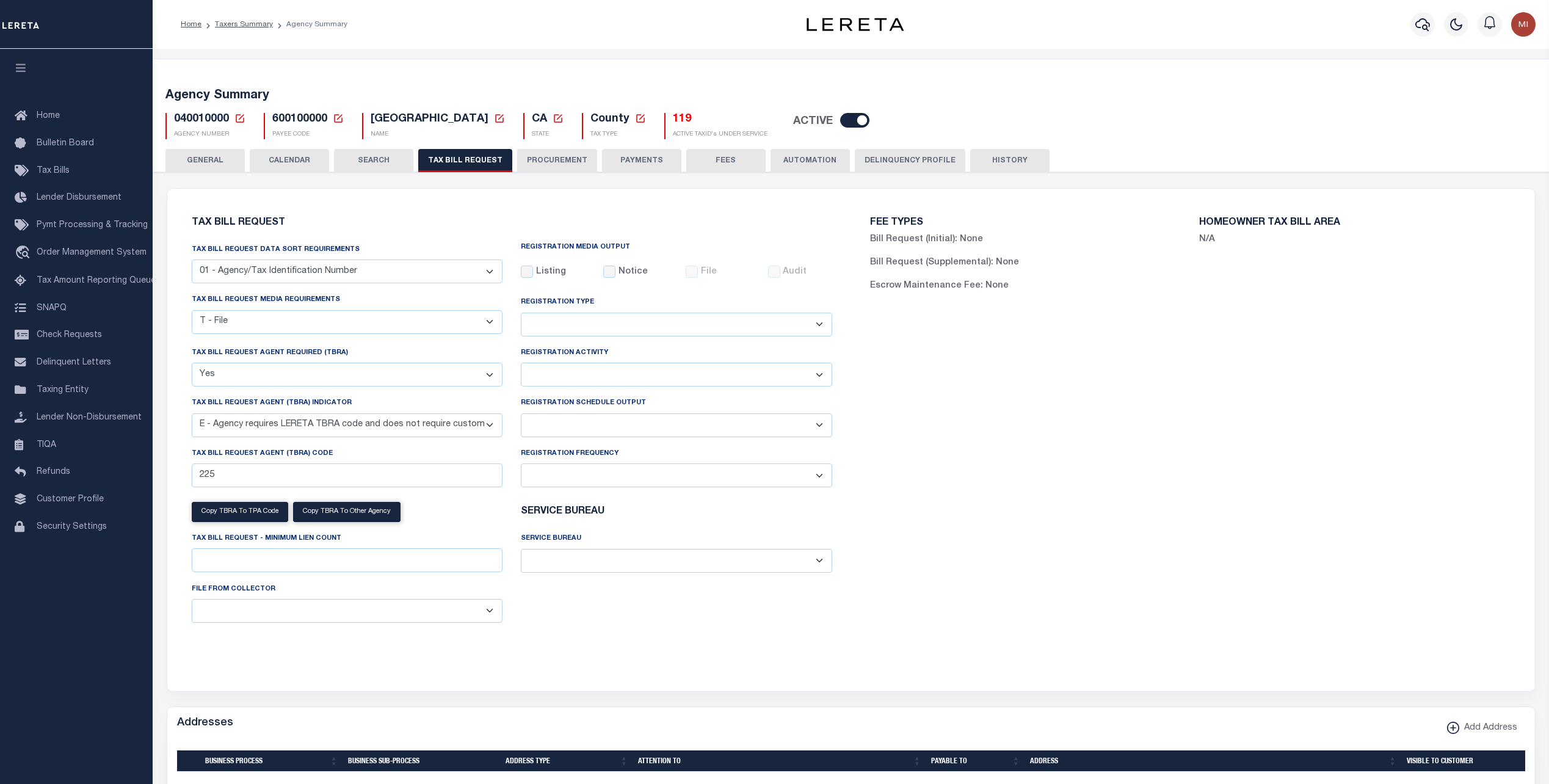
select select "22"
select select "true"
select select "13"
select select
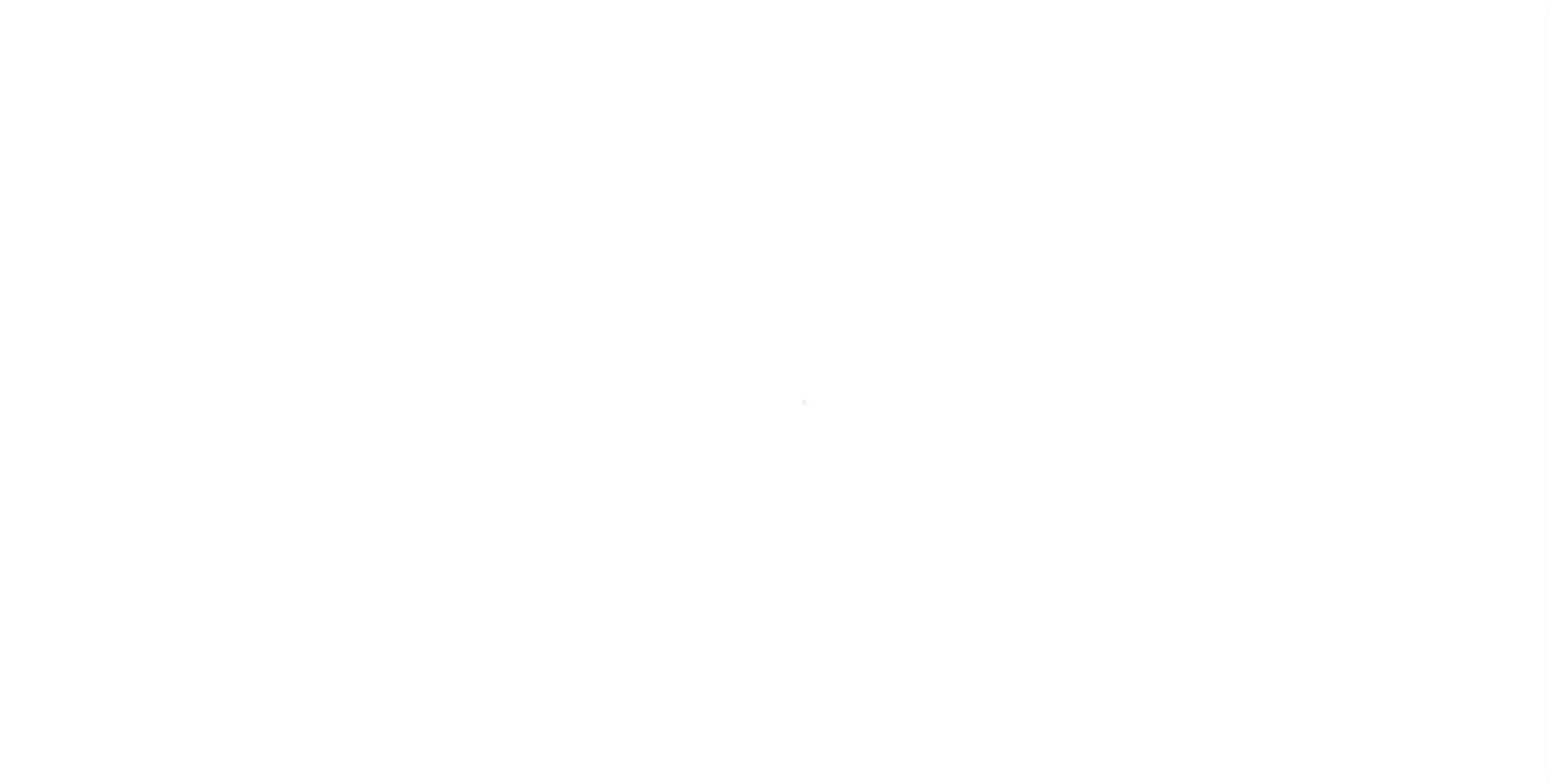
select select
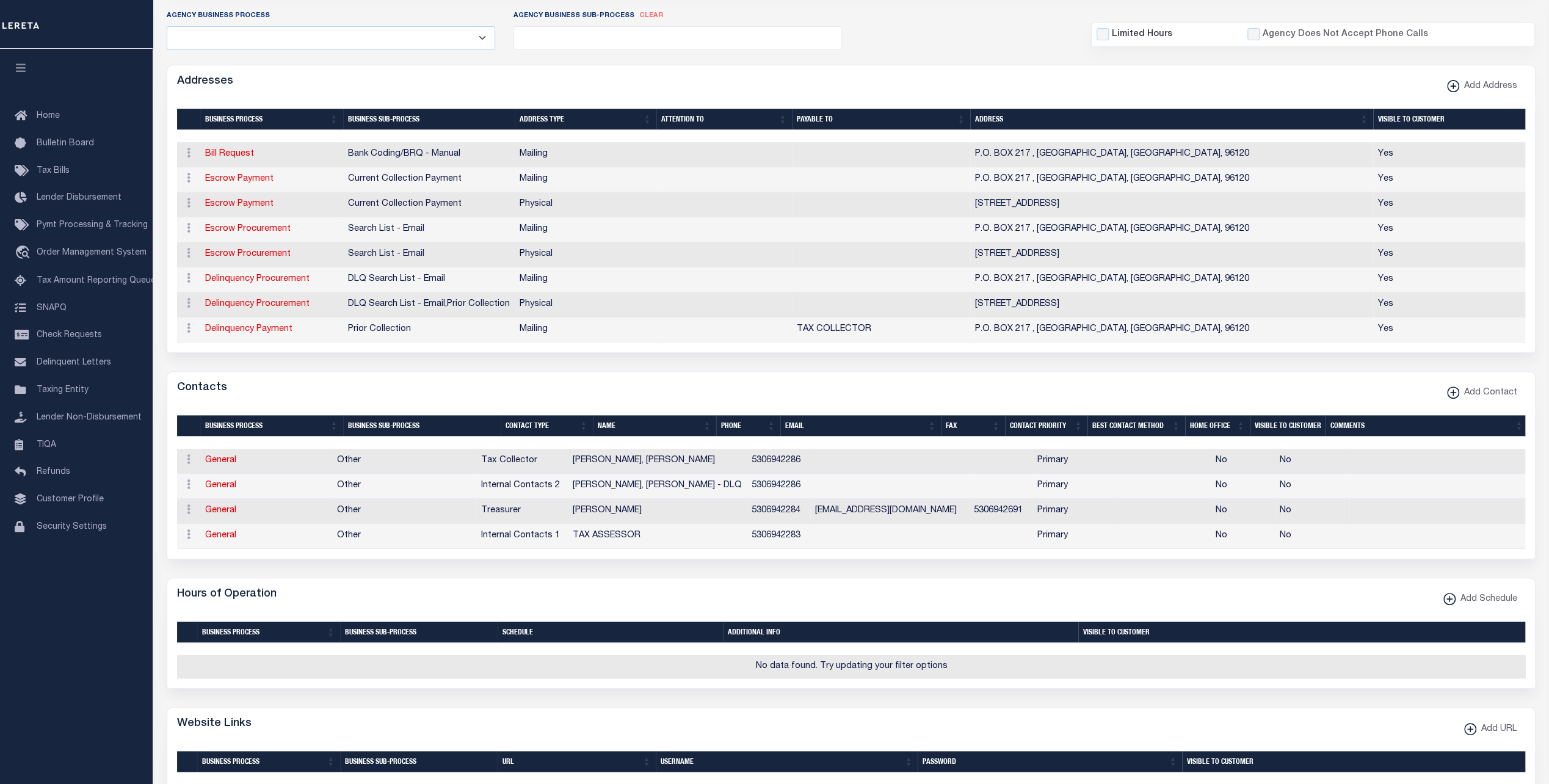
scroll to position [366, 0]
